Goal: Obtain resource: Download file/media

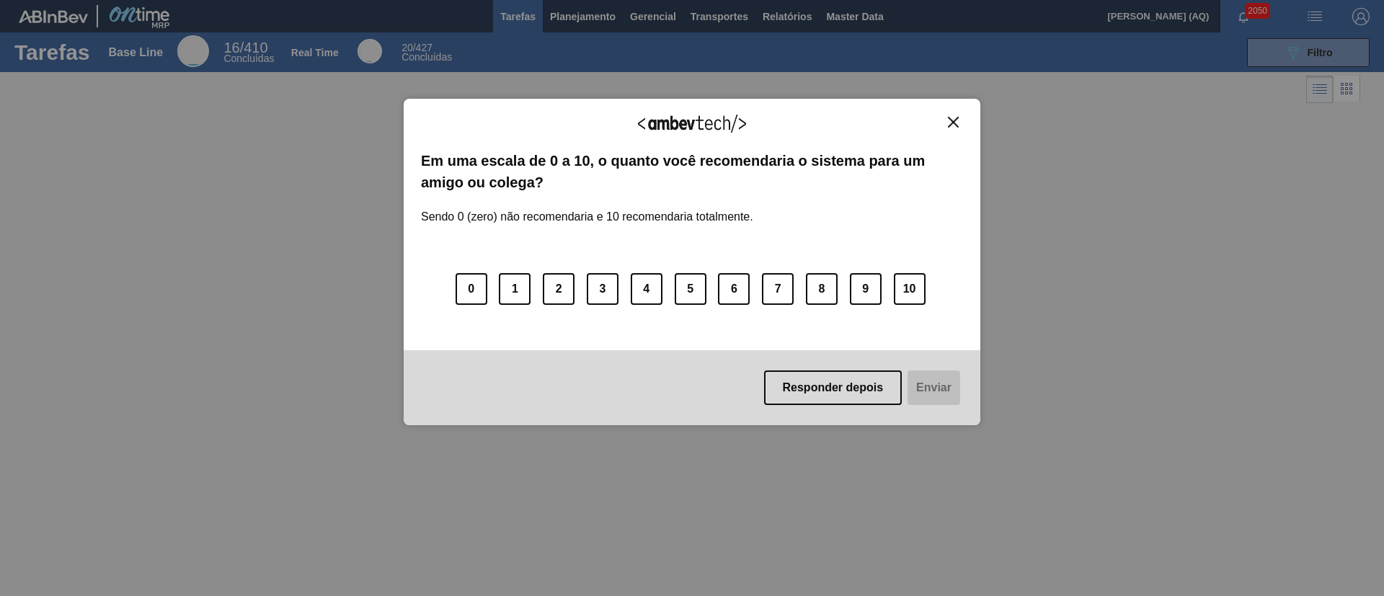
click at [957, 120] on img "Close" at bounding box center [953, 122] width 11 height 11
click at [952, 121] on img "Close" at bounding box center [953, 122] width 11 height 11
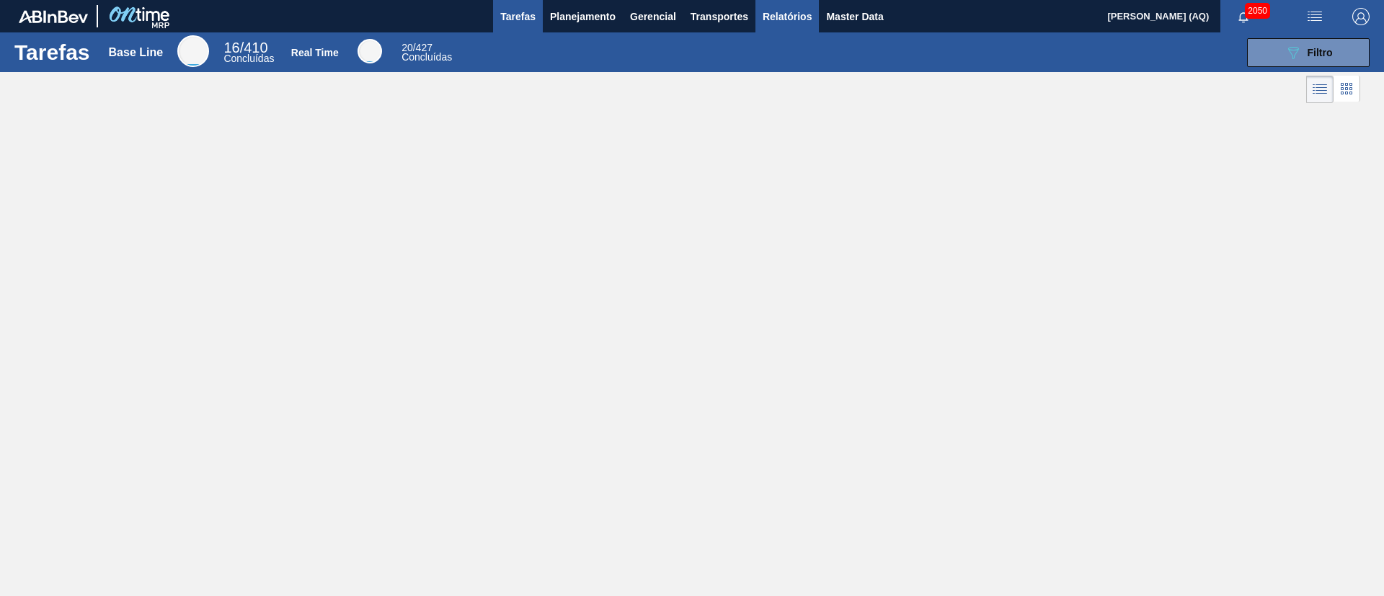
click at [788, 14] on span "Relatórios" at bounding box center [787, 16] width 49 height 17
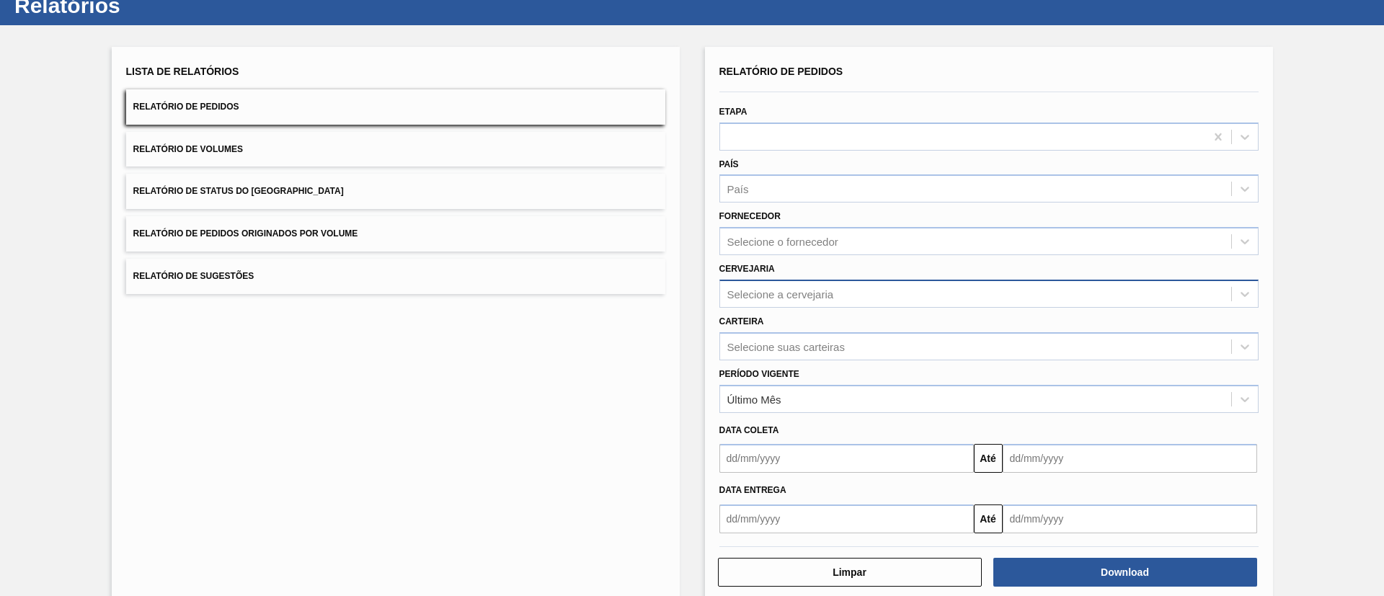
scroll to position [71, 0]
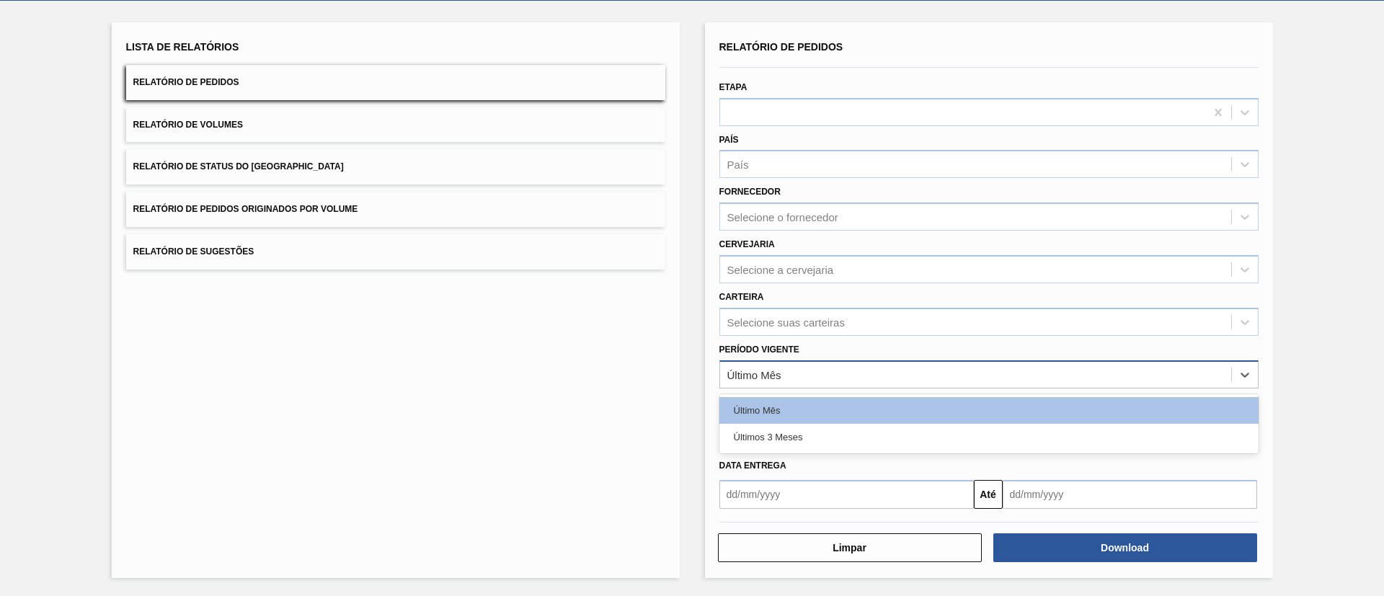
click at [897, 367] on div "Último Mês" at bounding box center [975, 374] width 511 height 21
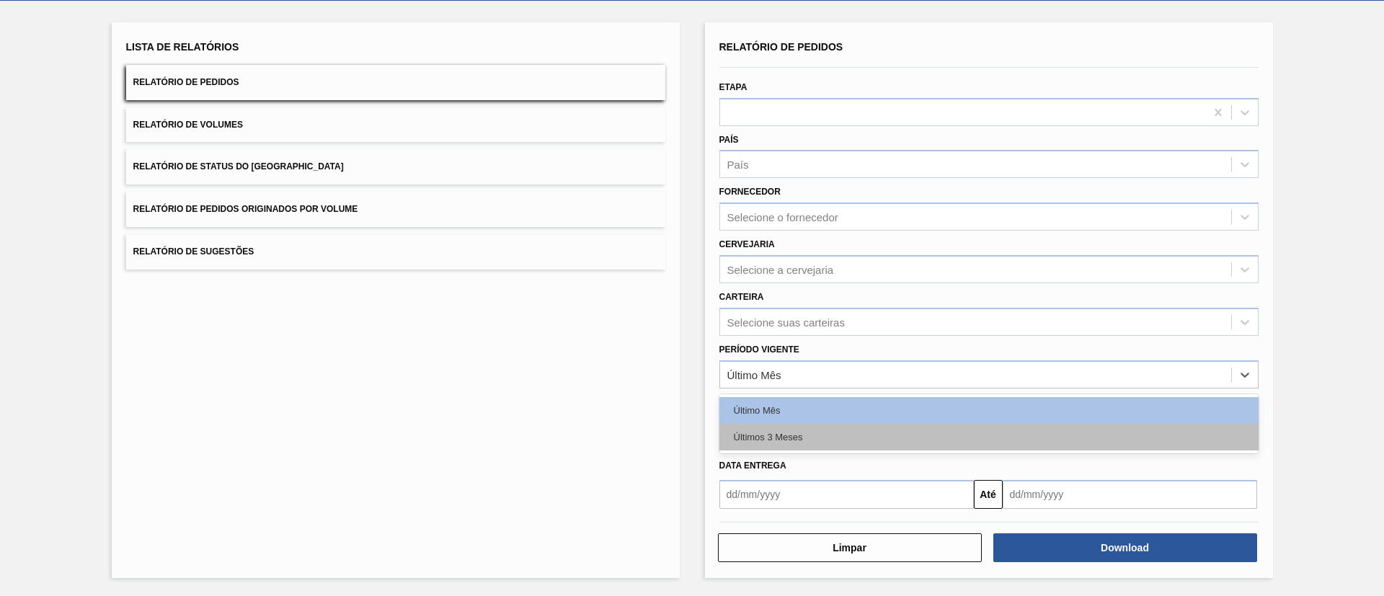
click at [835, 440] on div "Últimos 3 Meses" at bounding box center [988, 437] width 539 height 27
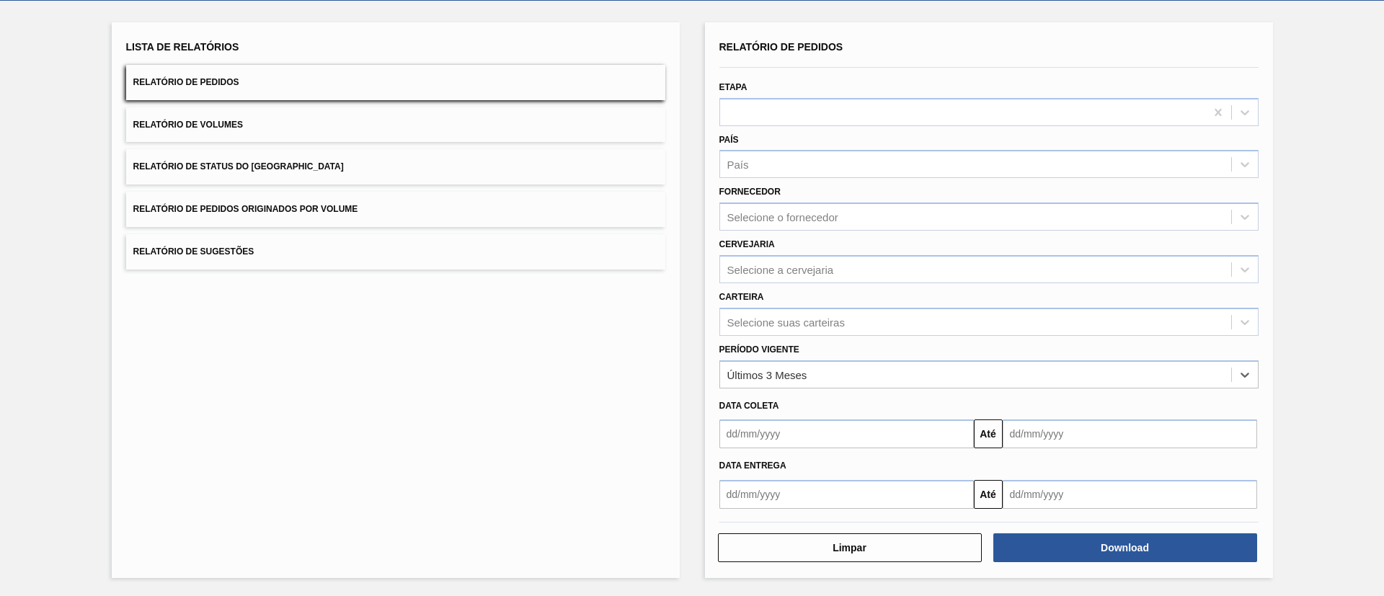
click at [826, 130] on div "País País" at bounding box center [988, 154] width 539 height 49
click at [825, 98] on div at bounding box center [988, 112] width 539 height 28
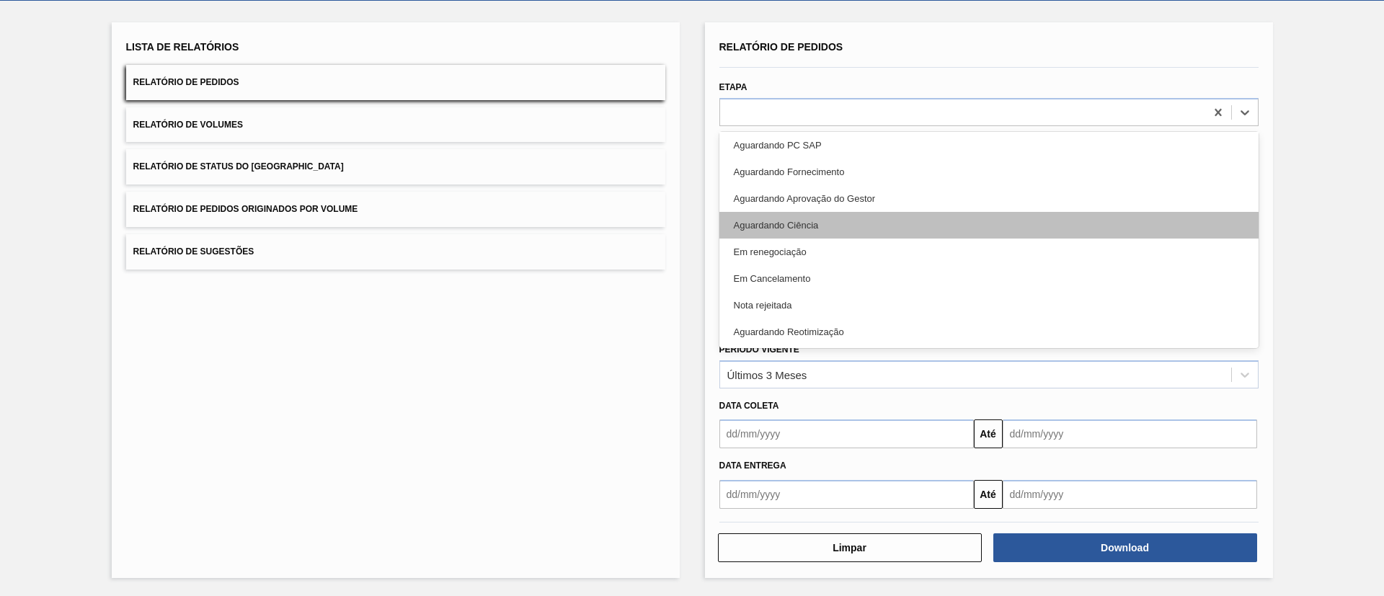
scroll to position [0, 0]
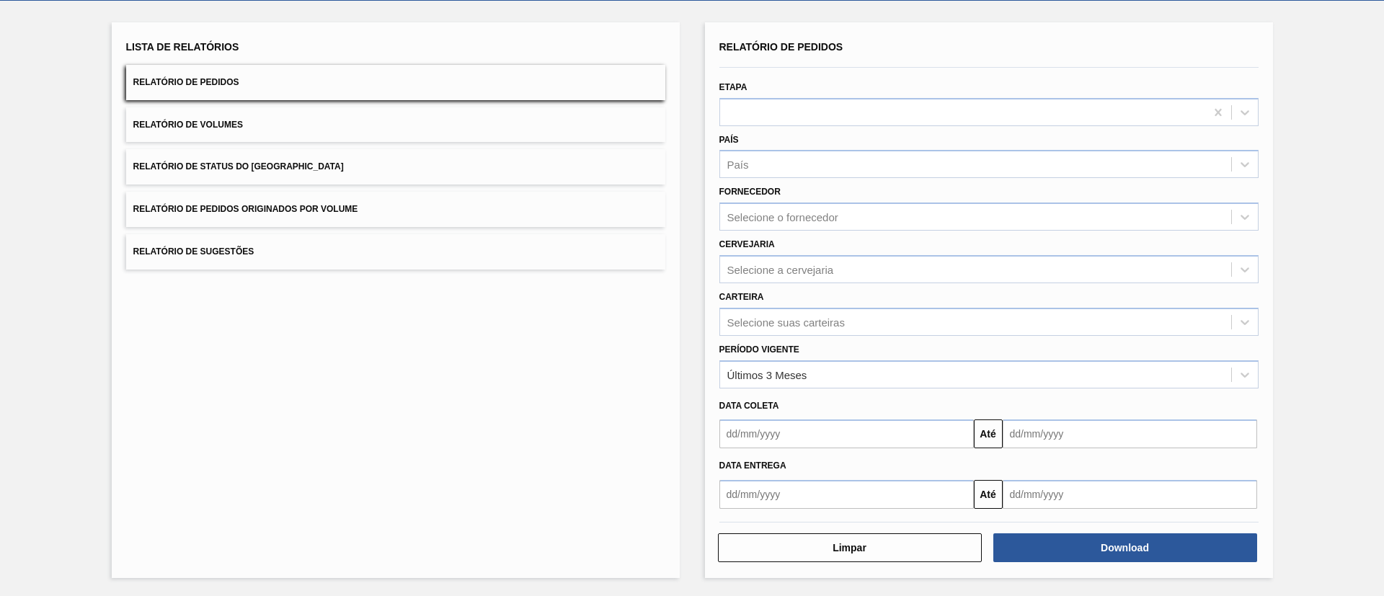
click at [1318, 138] on div "Lista de Relatórios Relatório de Pedidos Relatório de Volumes Relatório de Stat…" at bounding box center [692, 298] width 1384 height 595
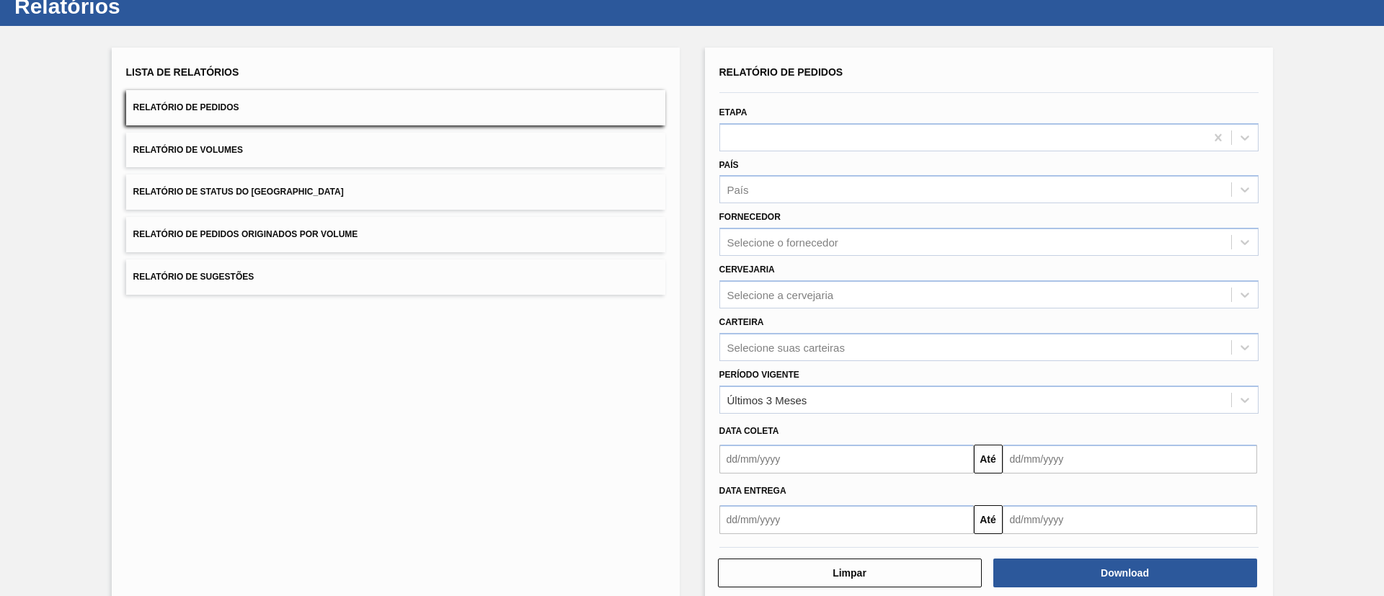
scroll to position [71, 0]
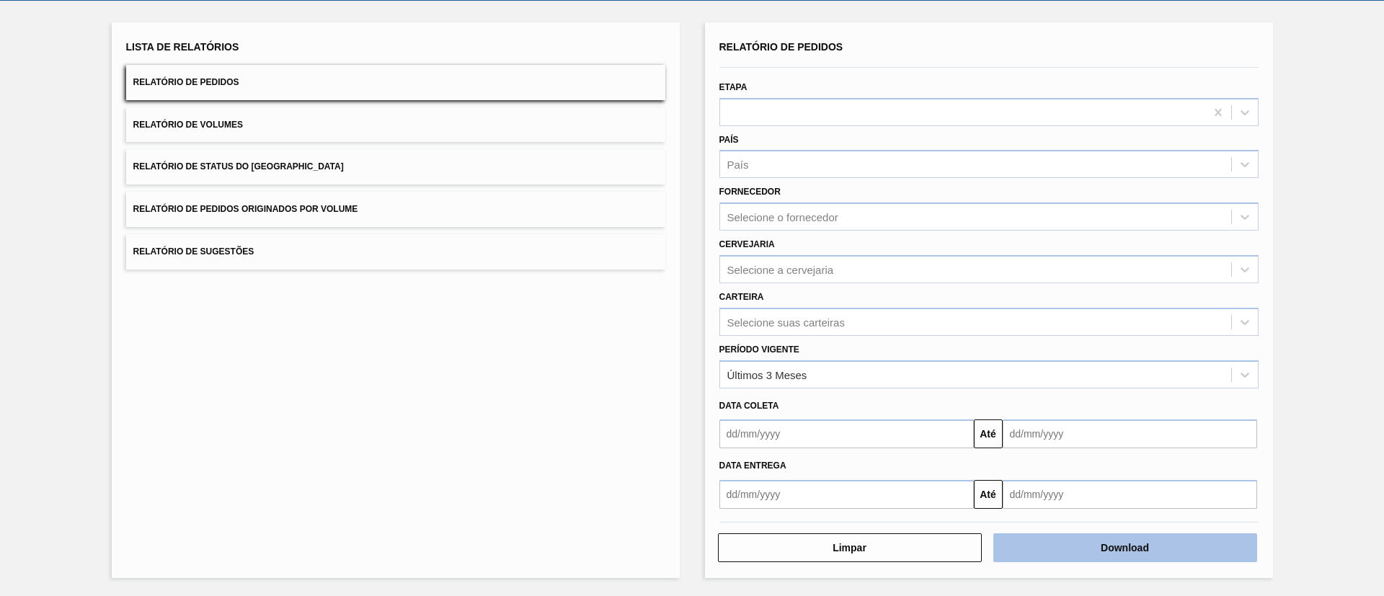
click at [1195, 535] on button "Download" at bounding box center [1125, 547] width 264 height 29
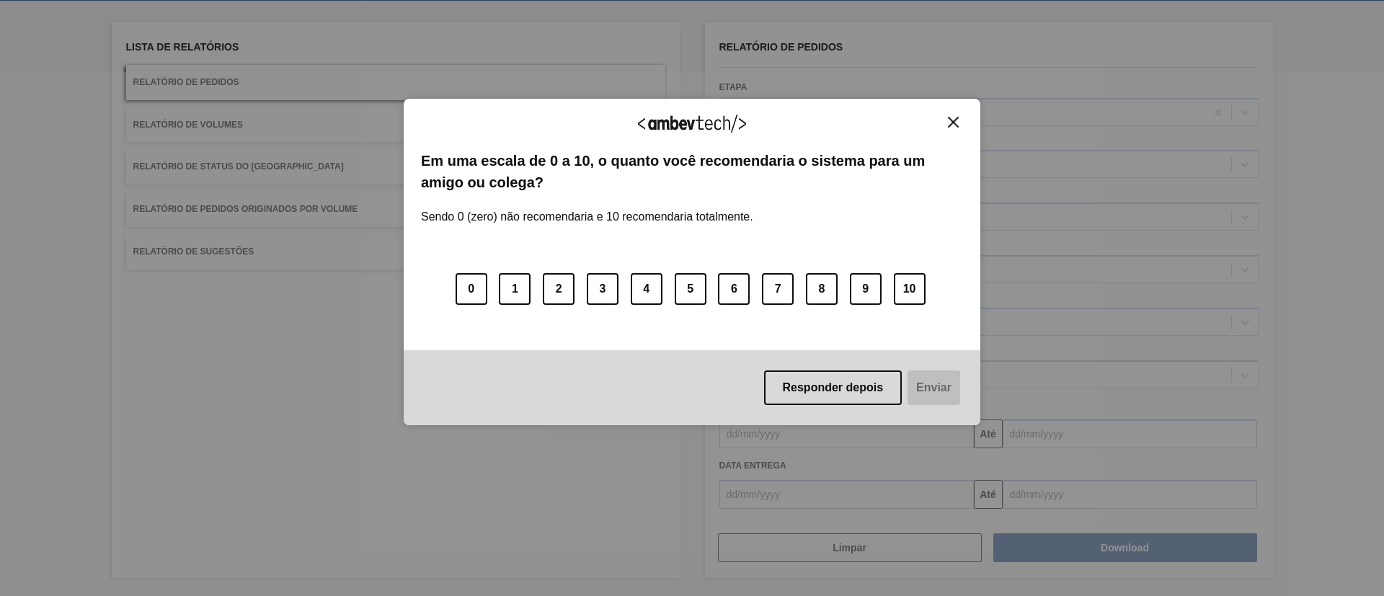
click at [952, 122] on img "Close" at bounding box center [953, 122] width 11 height 11
